Goal: Download file/media

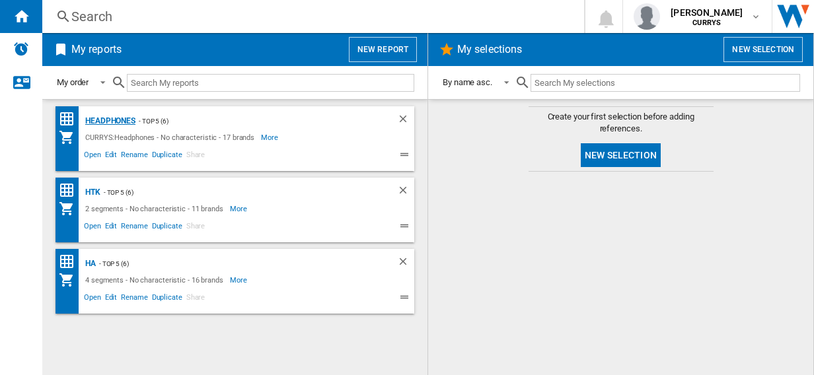
click at [118, 120] on div "Headphones" at bounding box center [109, 121] width 54 height 17
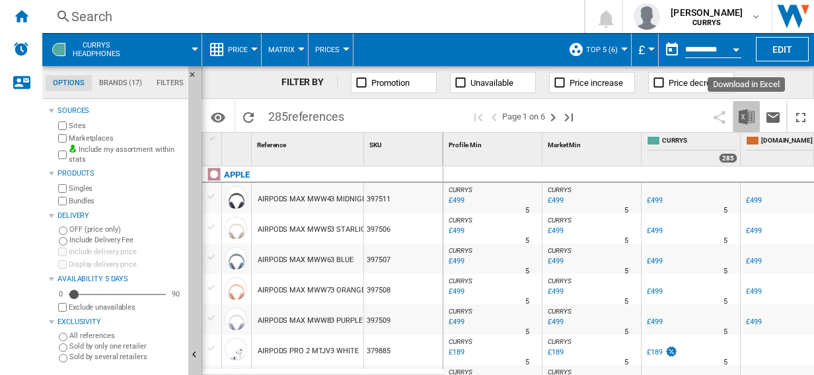
click at [744, 115] on img "Download in Excel" at bounding box center [747, 117] width 16 height 16
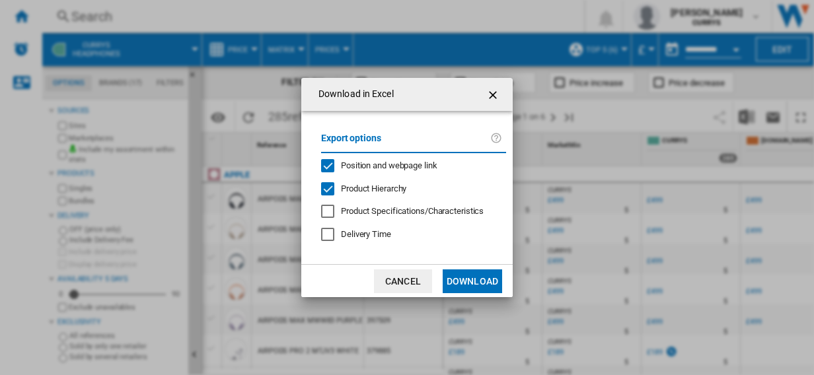
click at [478, 278] on button "Download" at bounding box center [472, 282] width 59 height 24
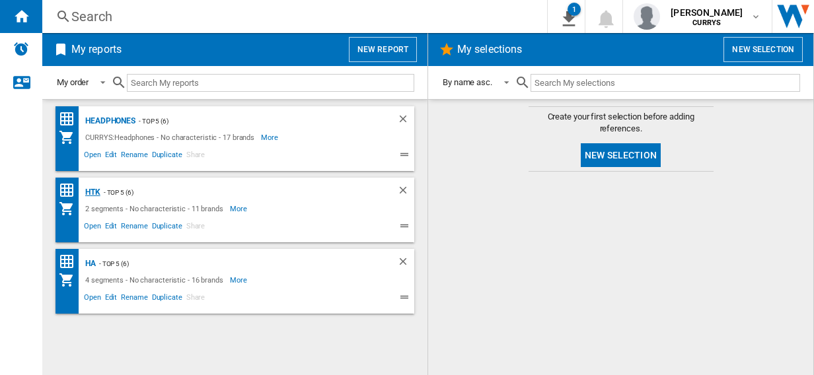
click at [91, 192] on div "HTK" at bounding box center [91, 192] width 19 height 17
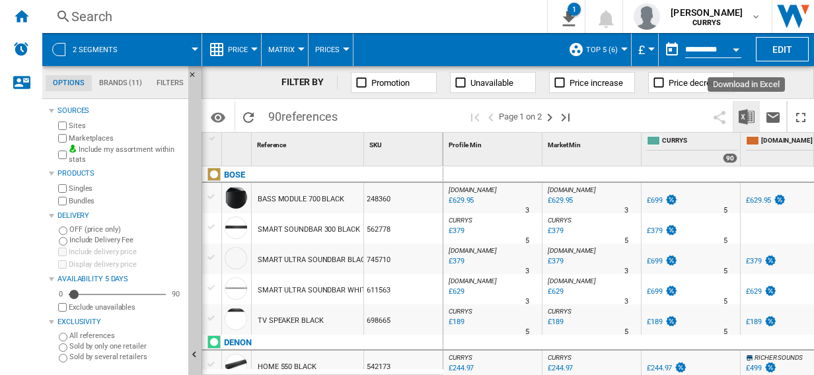
click at [744, 114] on img "Download in Excel" at bounding box center [747, 117] width 16 height 16
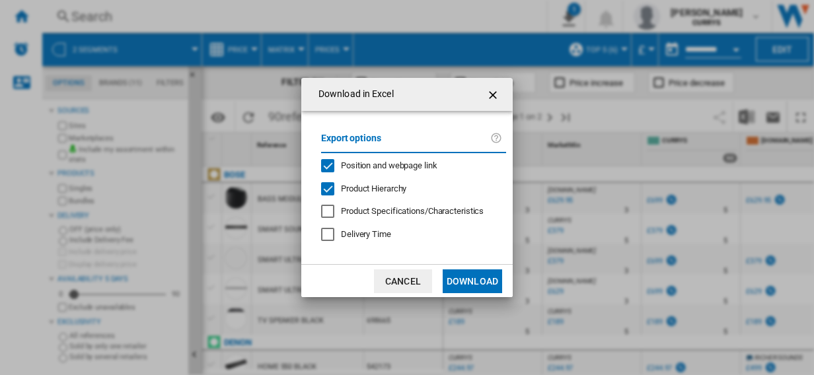
click at [471, 282] on button "Download" at bounding box center [472, 282] width 59 height 24
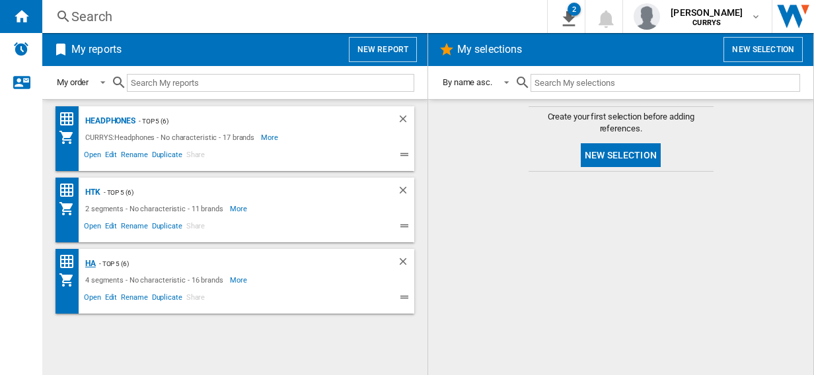
click at [88, 261] on div "HA" at bounding box center [89, 264] width 14 height 17
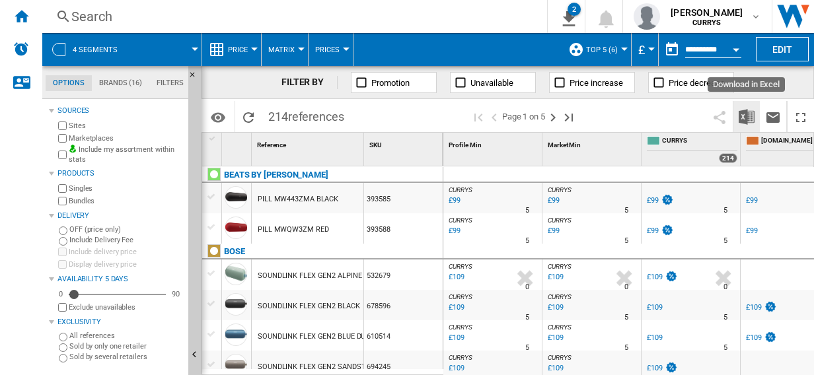
click at [746, 114] on img "Download in Excel" at bounding box center [747, 117] width 16 height 16
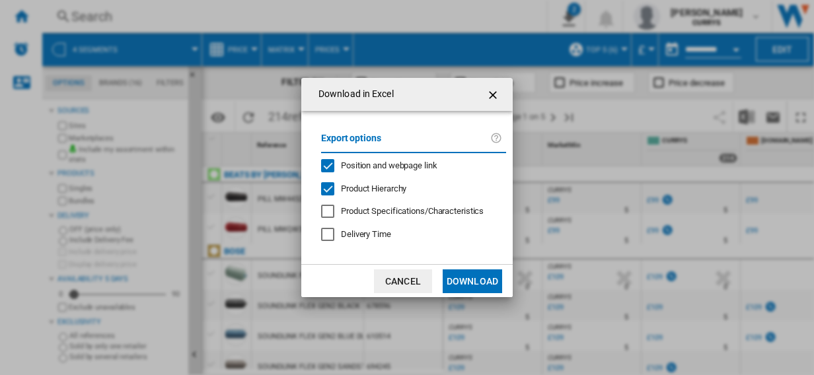
click at [468, 280] on button "Download" at bounding box center [472, 282] width 59 height 24
